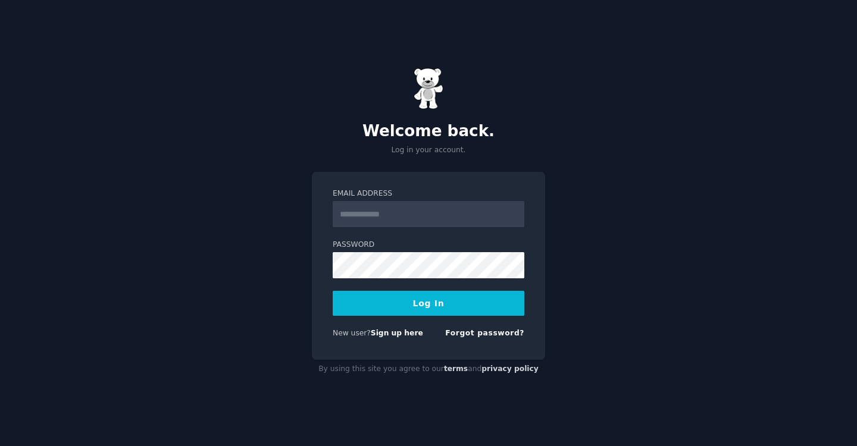
click at [367, 213] on input "Email Address" at bounding box center [429, 214] width 192 height 26
type input "**********"
click at [393, 333] on link "Sign up here" at bounding box center [397, 333] width 52 height 8
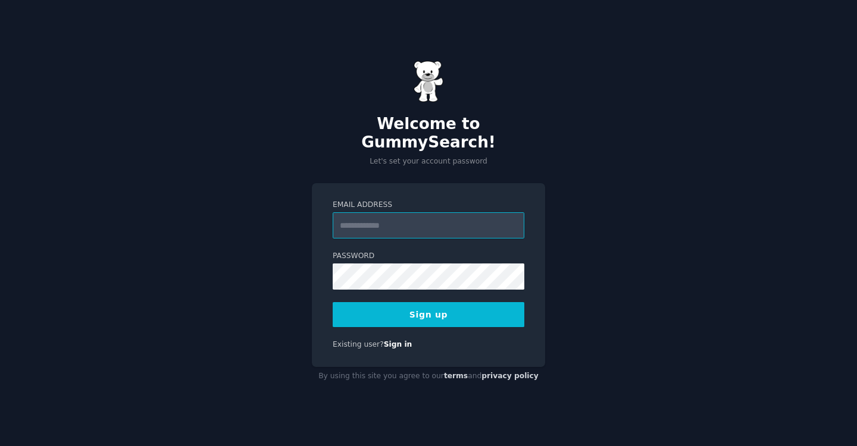
click at [416, 215] on input "Email Address" at bounding box center [429, 225] width 192 height 26
type input "**********"
click at [443, 302] on button "Sign up" at bounding box center [429, 314] width 192 height 25
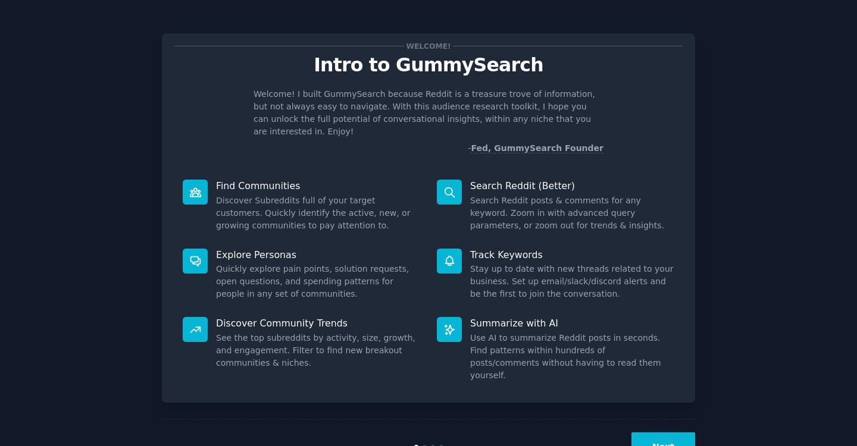
click at [662, 433] on button "Next" at bounding box center [663, 447] width 64 height 29
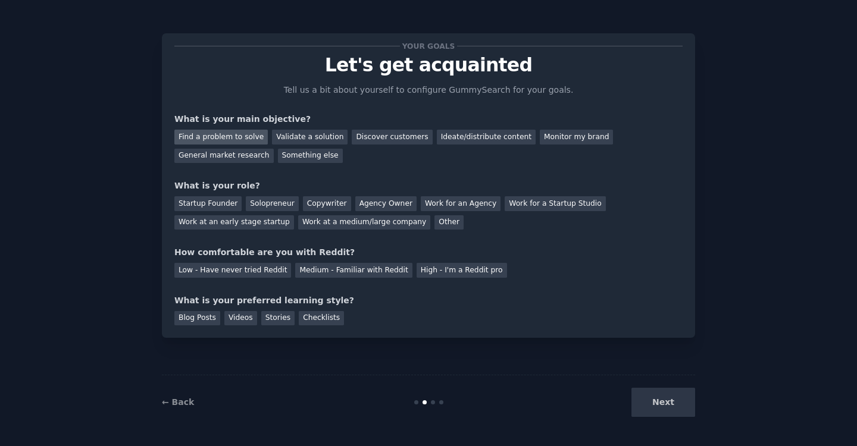
click at [224, 139] on div "Find a problem to solve" at bounding box center [220, 137] width 93 height 15
click at [290, 135] on div "Validate a solution" at bounding box center [310, 137] width 76 height 15
click at [232, 140] on div "Find a problem to solve" at bounding box center [220, 137] width 93 height 15
click at [212, 209] on div "Startup Founder" at bounding box center [207, 203] width 67 height 15
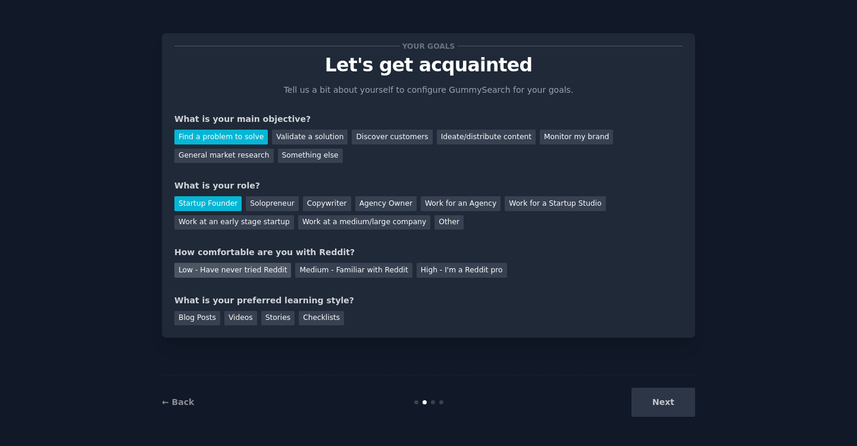
click at [229, 268] on div "Low - Have never tried Reddit" at bounding box center [232, 270] width 117 height 15
click at [207, 321] on div "Blog Posts" at bounding box center [197, 318] width 46 height 15
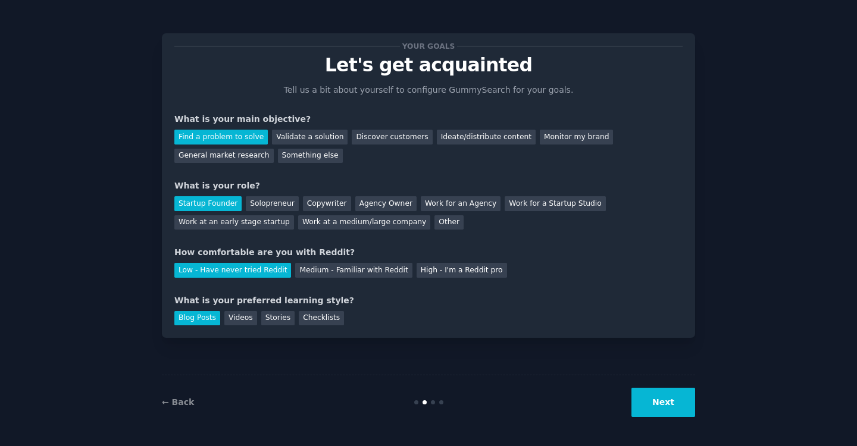
click at [660, 406] on button "Next" at bounding box center [663, 402] width 64 height 29
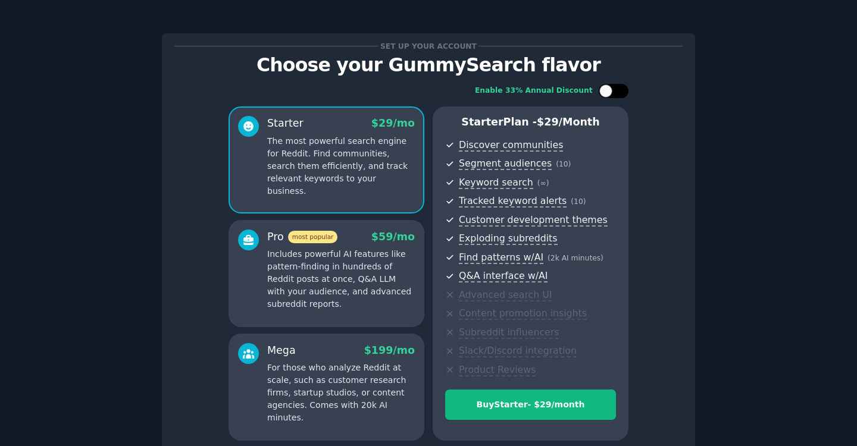
click at [609, 89] on div at bounding box center [605, 90] width 13 height 13
click at [610, 93] on div at bounding box center [607, 91] width 8 height 6
checkbox input "false"
